Goal: Information Seeking & Learning: Learn about a topic

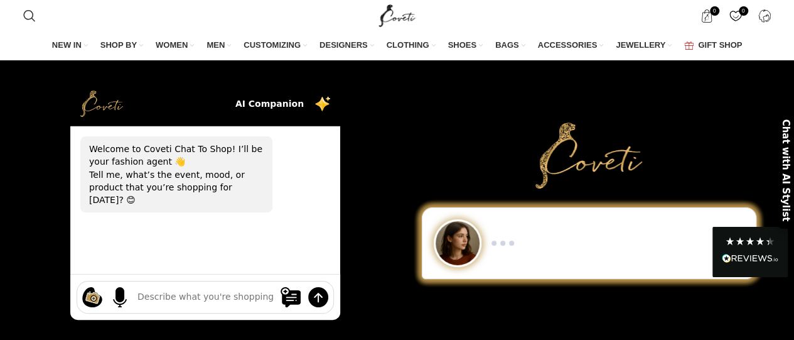
click at [344, 46] on span "DESIGNERS" at bounding box center [343, 45] width 48 height 11
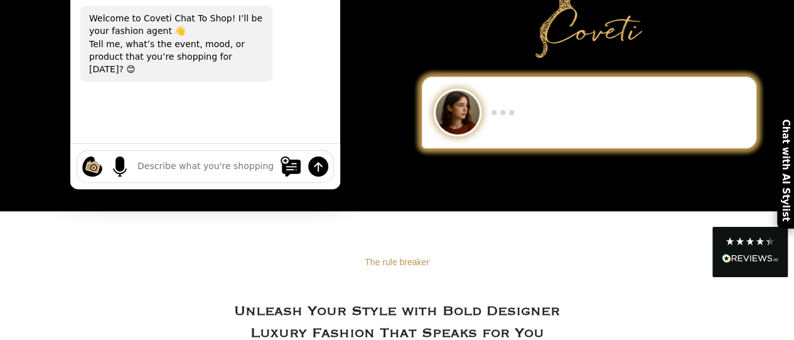
scroll to position [72, 0]
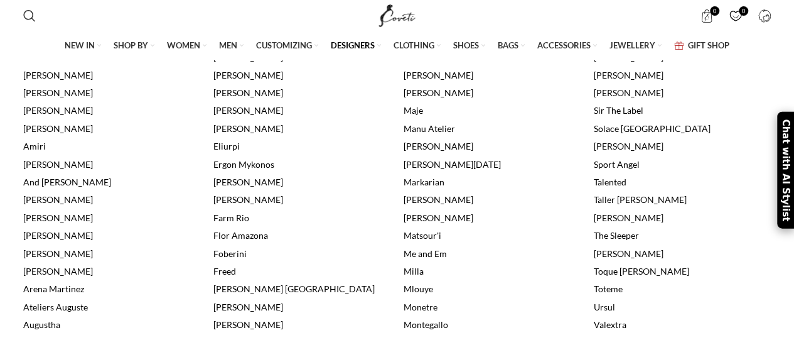
scroll to position [353, 0]
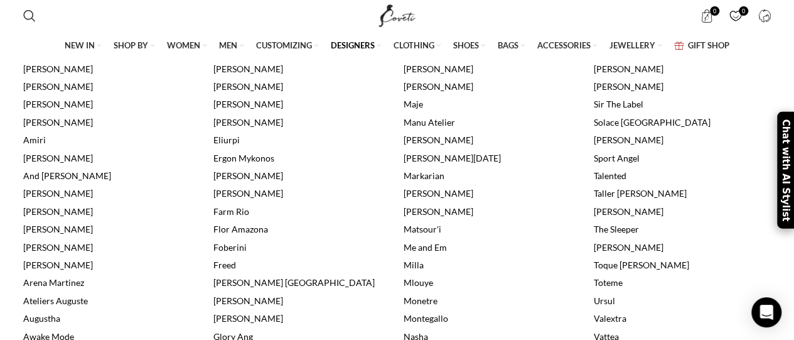
drag, startPoint x: 803, startPoint y: 35, endPoint x: 803, endPoint y: 85, distance: 50.2
click at [240, 163] on link "Ergon Mykonos" at bounding box center [243, 158] width 61 height 11
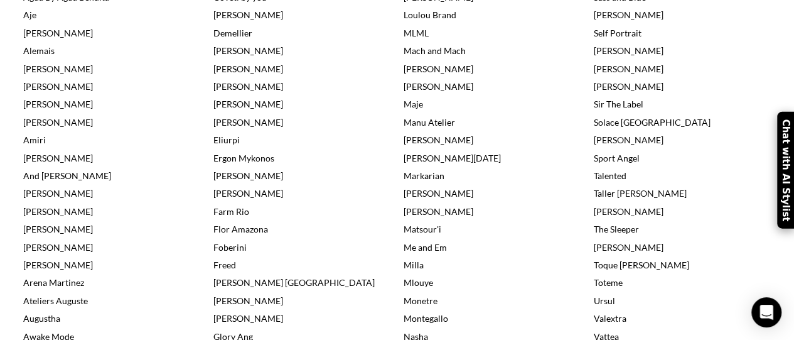
click at [611, 109] on link "Sir The Label" at bounding box center [619, 104] width 50 height 11
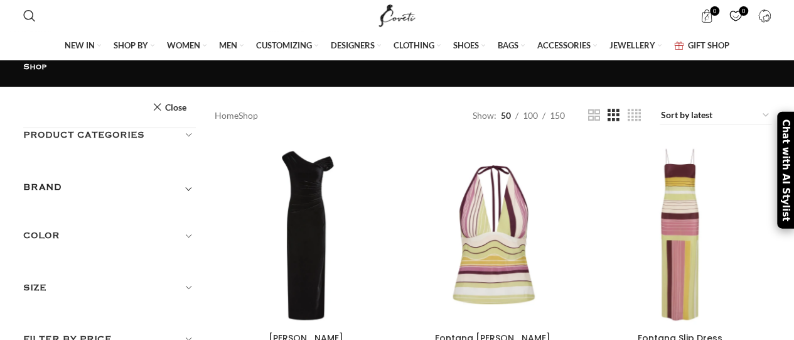
click at [304, 213] on div at bounding box center [306, 234] width 26 height 183
click at [313, 213] on div at bounding box center [306, 234] width 26 height 183
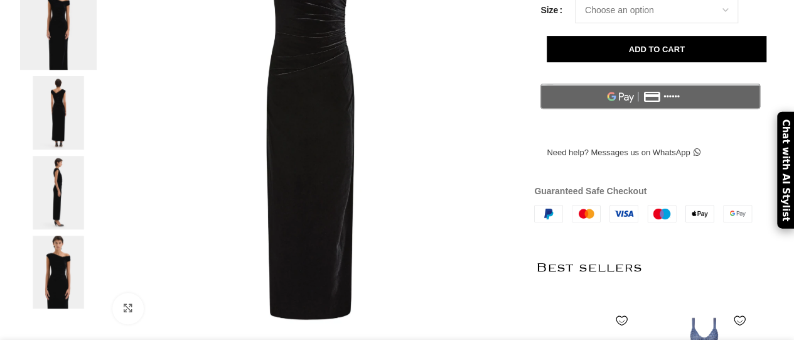
scroll to position [236, 0]
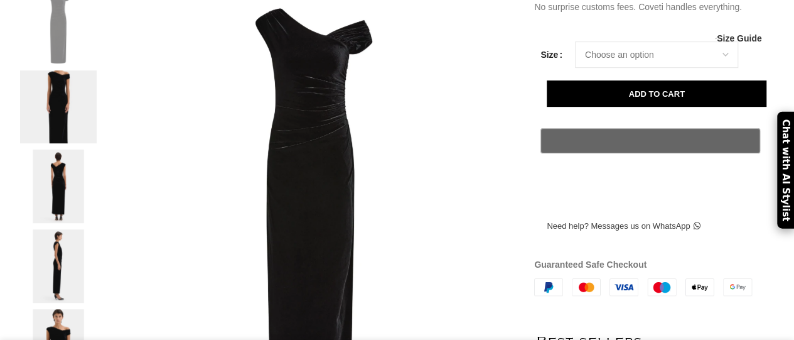
click at [318, 181] on img at bounding box center [298, 322] width 1071 height 1607
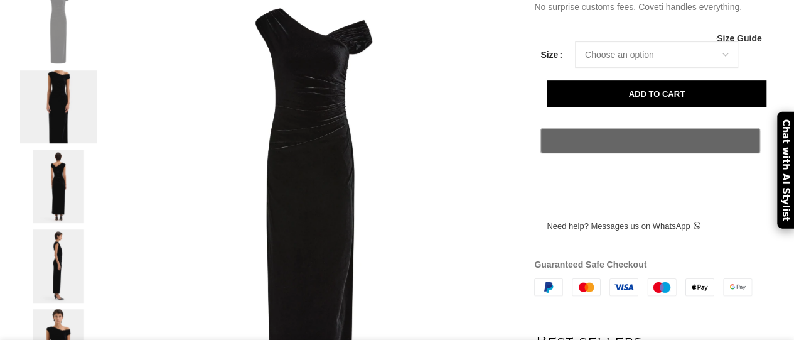
click at [62, 136] on img at bounding box center [58, 106] width 77 height 73
click at [58, 129] on img at bounding box center [58, 106] width 77 height 73
click at [66, 201] on img at bounding box center [58, 185] width 77 height 73
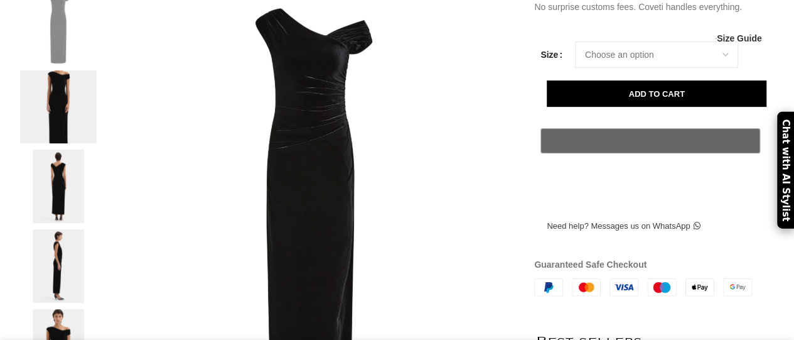
click at [66, 201] on img at bounding box center [58, 185] width 77 height 73
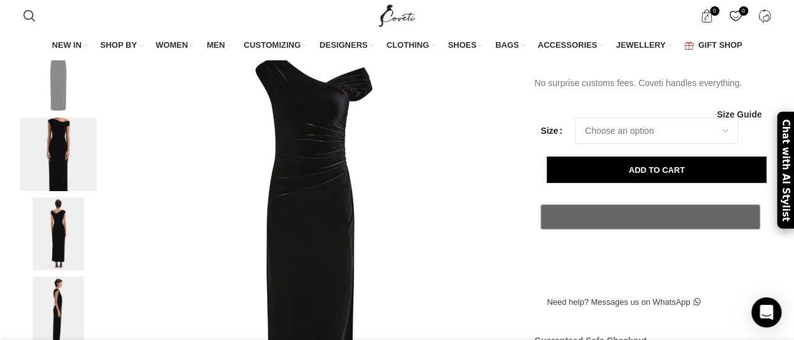
scroll to position [0, 925]
click at [69, 255] on img at bounding box center [58, 233] width 77 height 73
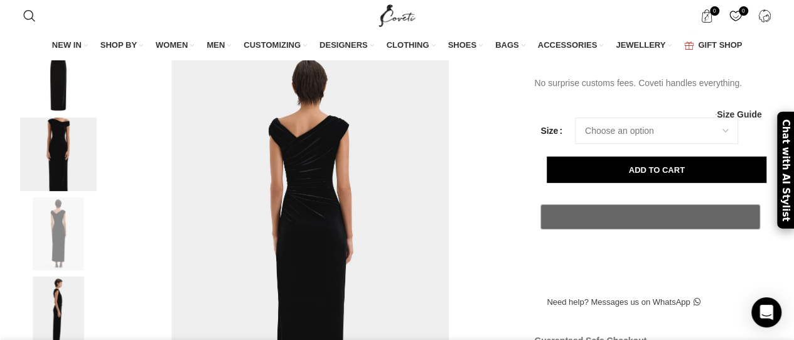
click at [69, 255] on img at bounding box center [58, 233] width 77 height 73
click at [51, 191] on img at bounding box center [58, 153] width 77 height 73
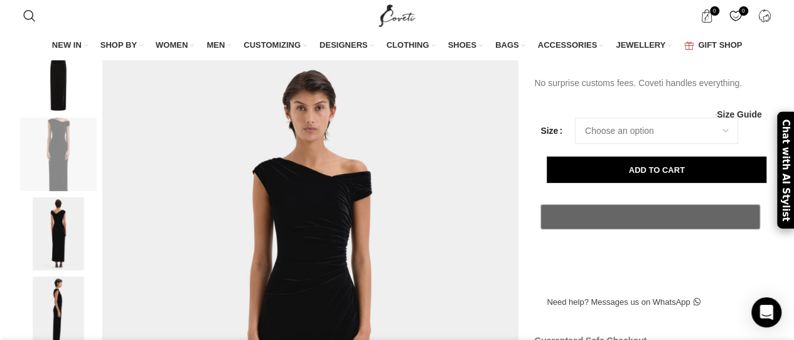
scroll to position [0, 1057]
click at [65, 316] on img at bounding box center [58, 312] width 77 height 73
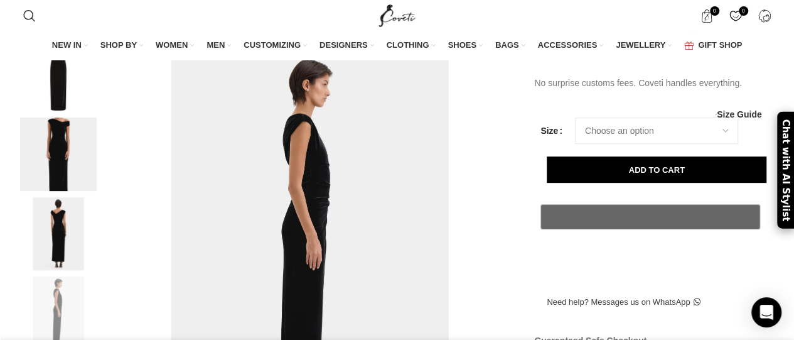
click at [74, 267] on img at bounding box center [58, 233] width 77 height 73
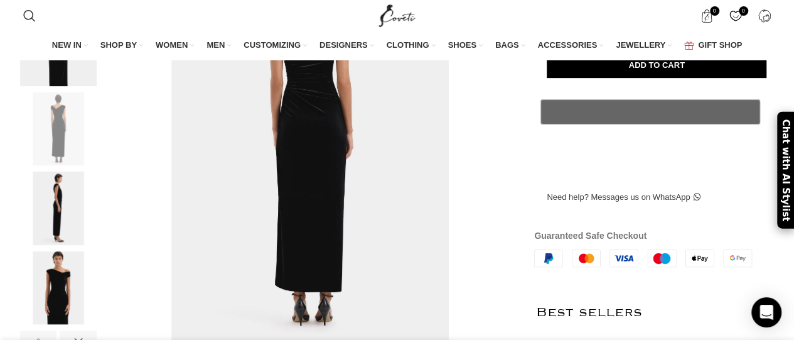
scroll to position [397, 0]
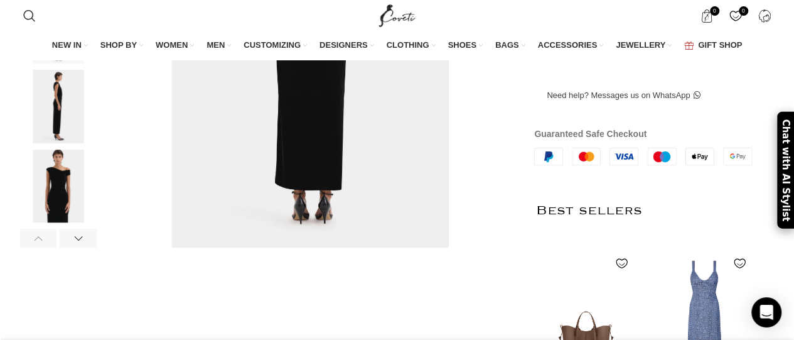
click at [55, 215] on img at bounding box center [58, 185] width 77 height 73
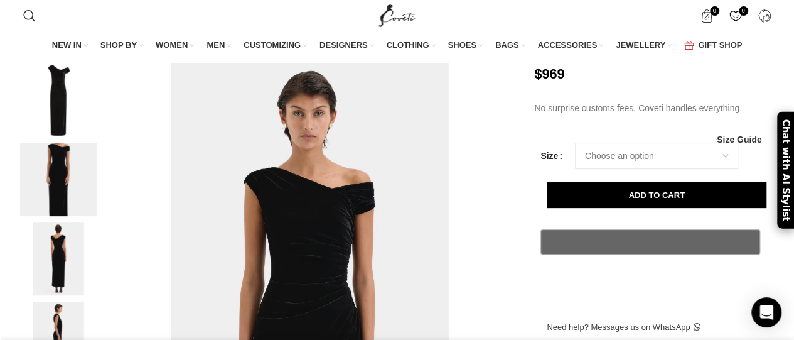
scroll to position [0, 132]
